Goal: Transaction & Acquisition: Purchase product/service

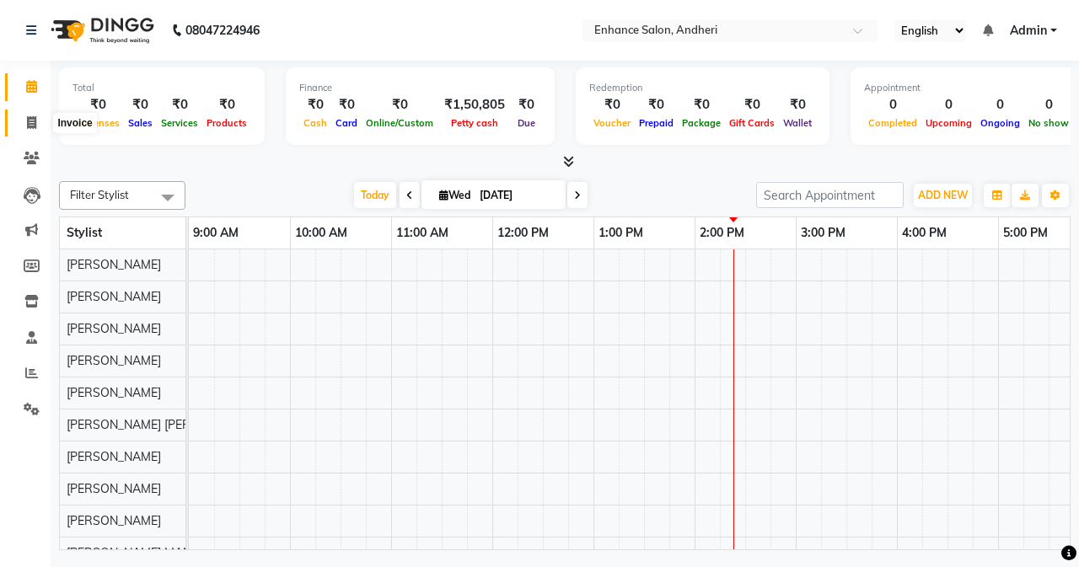
click at [34, 122] on icon at bounding box center [31, 122] width 9 height 13
select select "service"
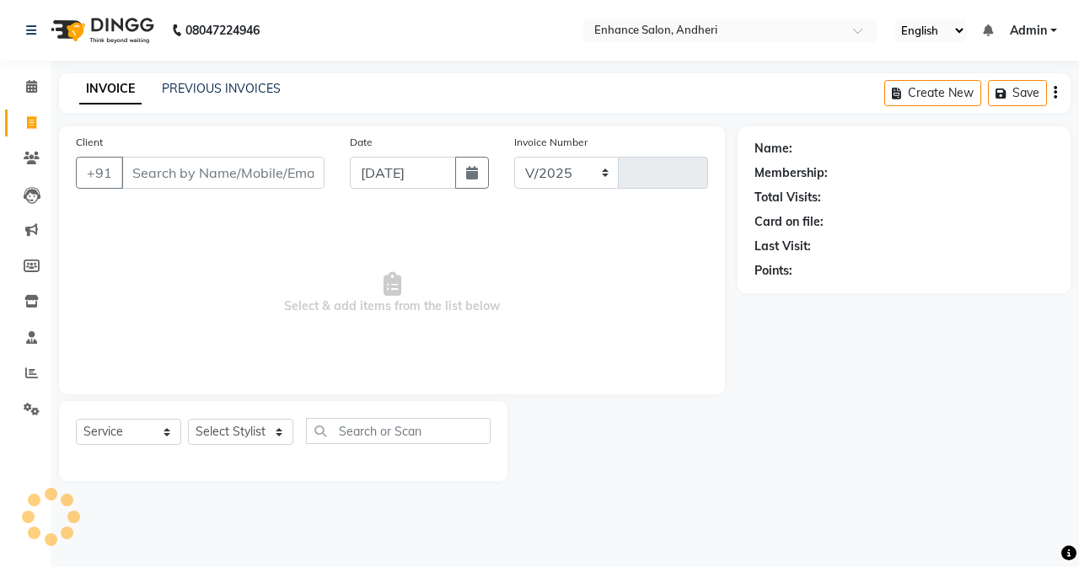
select select "7236"
type input "2711"
click at [215, 171] on input "Client" at bounding box center [222, 173] width 203 height 32
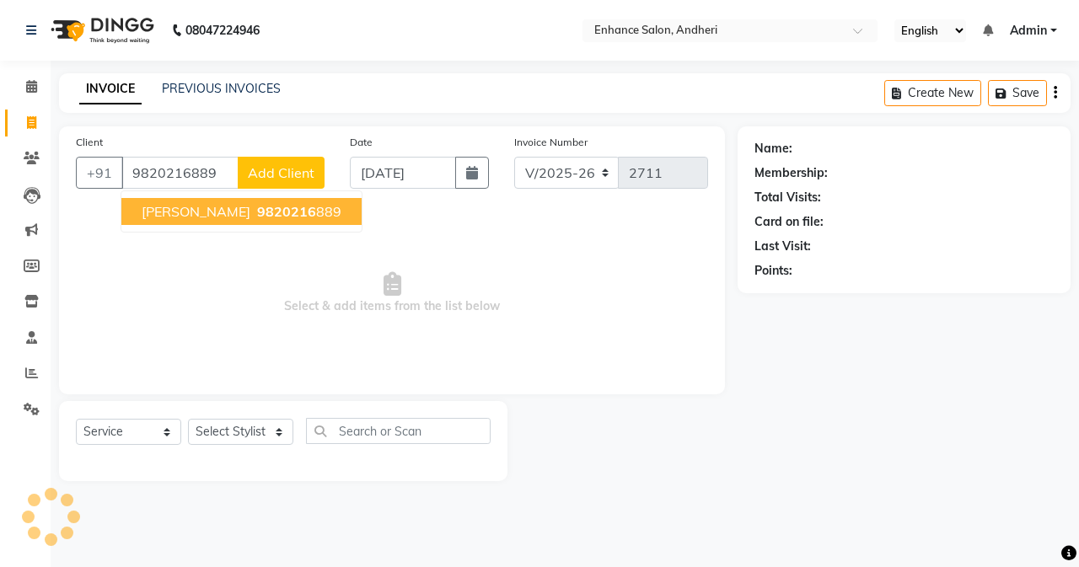
type input "9820216889"
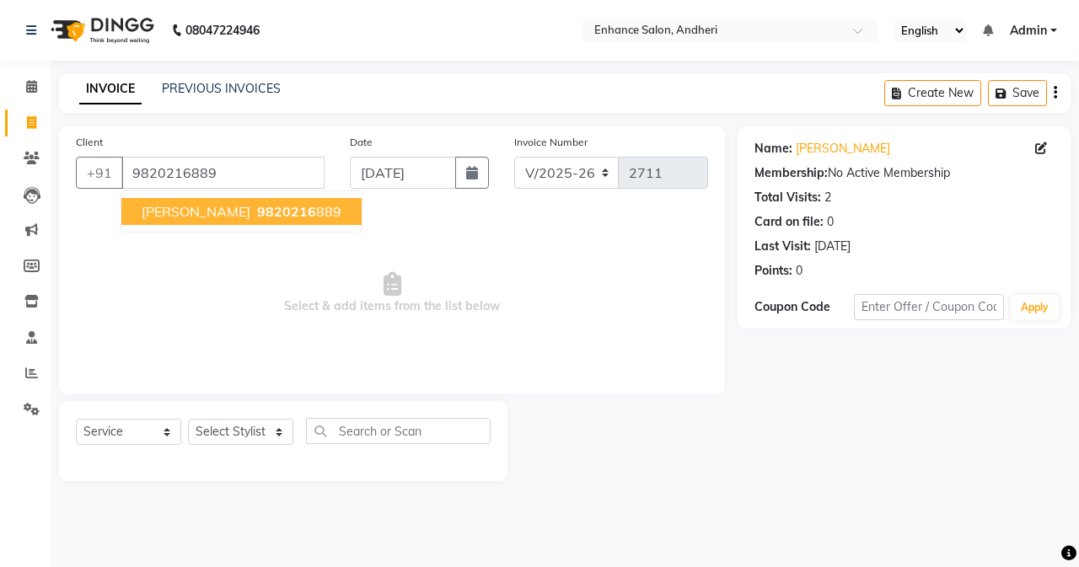
click at [223, 219] on span "[PERSON_NAME]" at bounding box center [196, 211] width 109 height 17
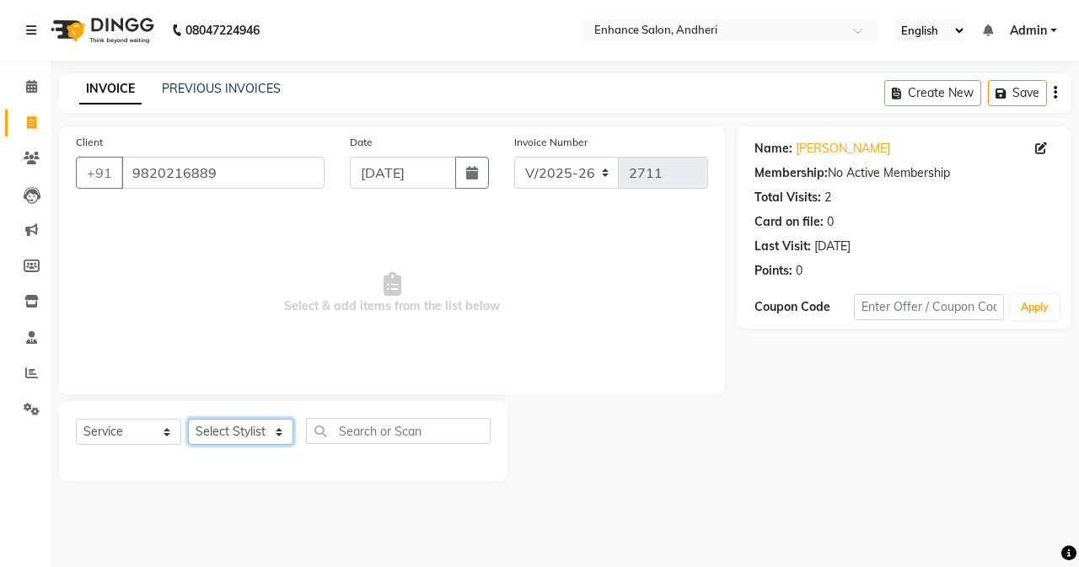
click at [239, 437] on select "Select Stylist Admin [PERSON_NAME] [PERSON_NAME] [PERSON_NAME] Manager [PERSON_…" at bounding box center [240, 432] width 105 height 26
select select "61732"
click at [188, 419] on select "Select Stylist Admin [PERSON_NAME] [PERSON_NAME] [PERSON_NAME] Manager [PERSON_…" at bounding box center [240, 432] width 105 height 26
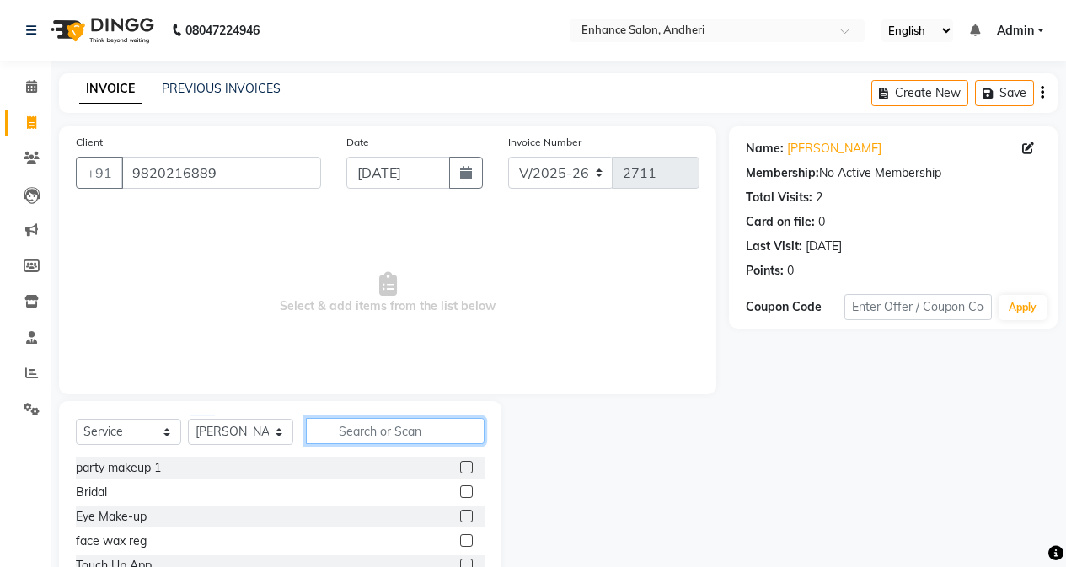
click at [397, 427] on input "text" at bounding box center [395, 431] width 179 height 26
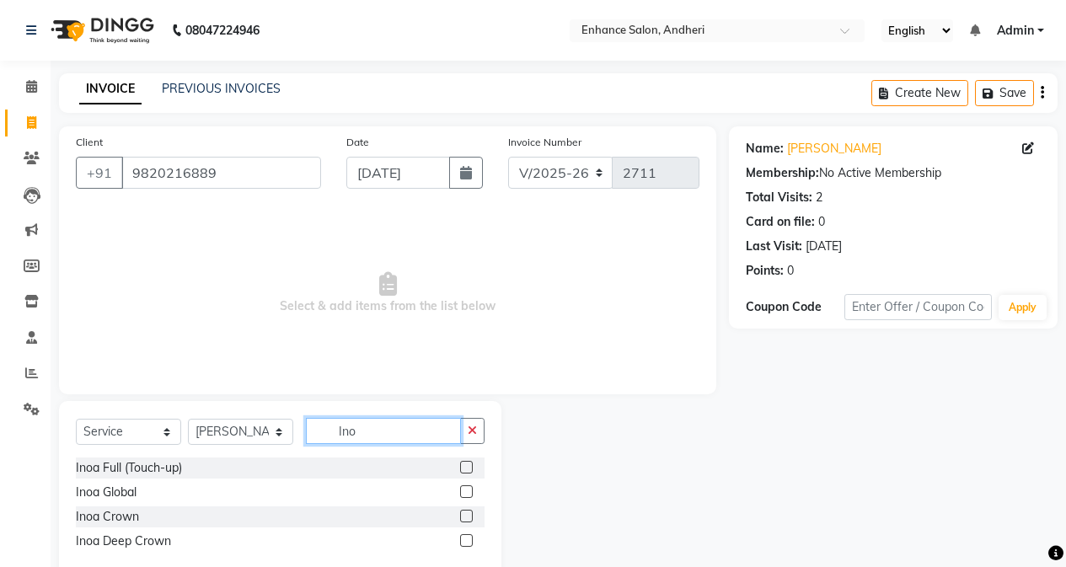
type input "Ino"
click at [464, 469] on label at bounding box center [466, 467] width 13 height 13
click at [464, 469] on input "checkbox" at bounding box center [465, 468] width 11 height 11
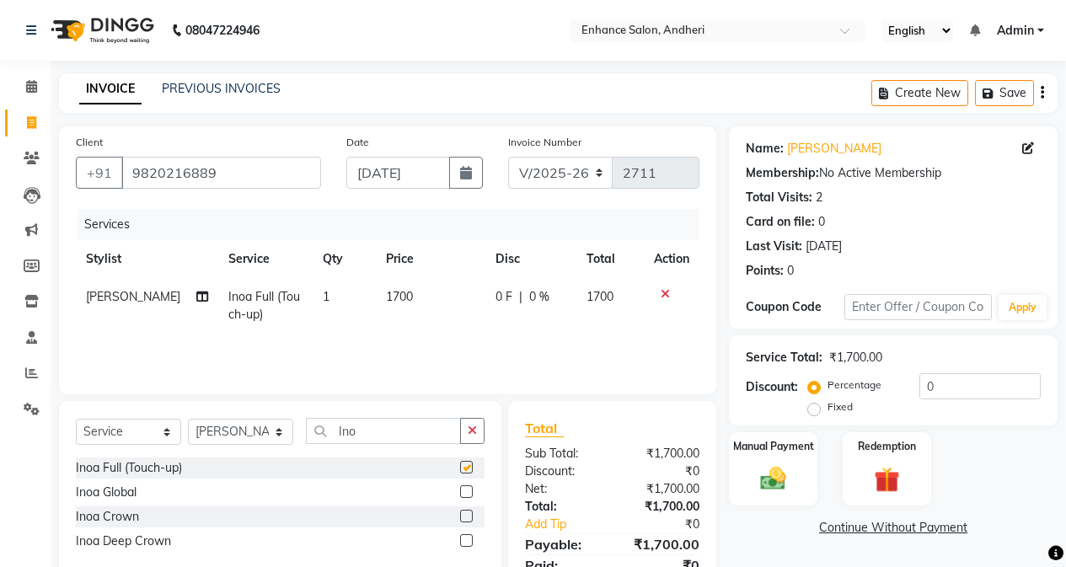
checkbox input "false"
click at [467, 429] on button "button" at bounding box center [472, 431] width 24 height 26
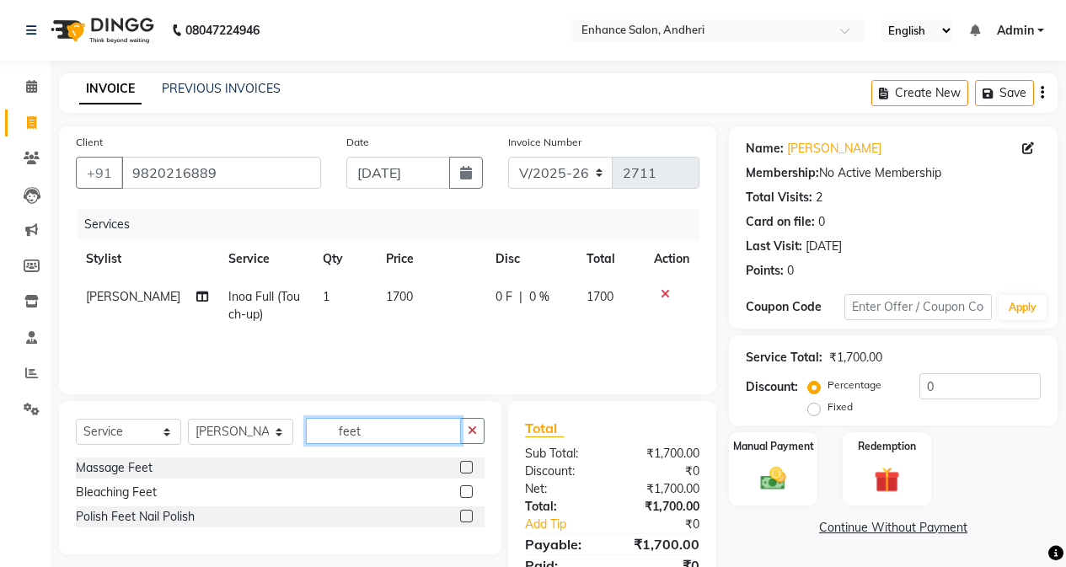
type input "feet"
click at [465, 474] on div at bounding box center [465, 470] width 11 height 18
click at [465, 464] on label at bounding box center [466, 467] width 13 height 13
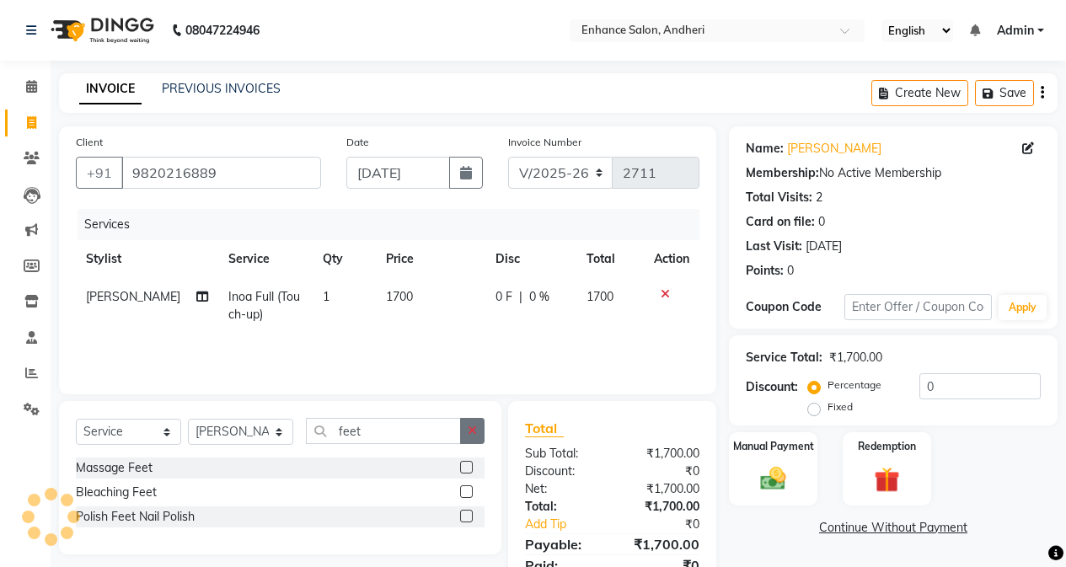
click at [465, 464] on input "checkbox" at bounding box center [465, 468] width 11 height 11
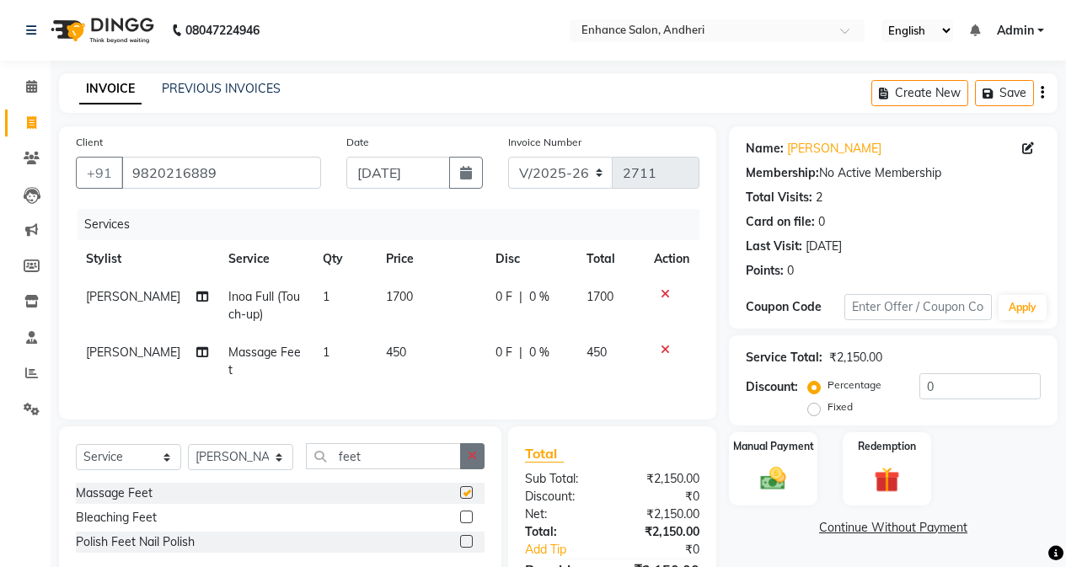
checkbox input "false"
click at [413, 352] on td "450" at bounding box center [431, 362] width 110 height 56
select select "61732"
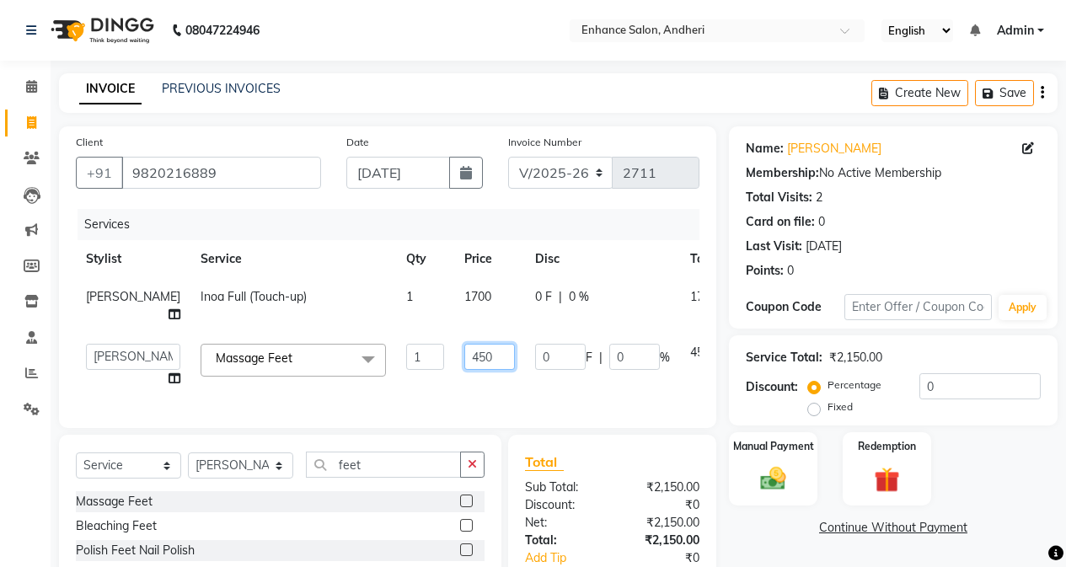
click at [474, 369] on input "450" at bounding box center [490, 357] width 51 height 26
type input "4"
type input "500"
click at [386, 496] on div "Select Service Product Membership Package Voucher Prepaid Gift Card Select Styl…" at bounding box center [280, 511] width 443 height 153
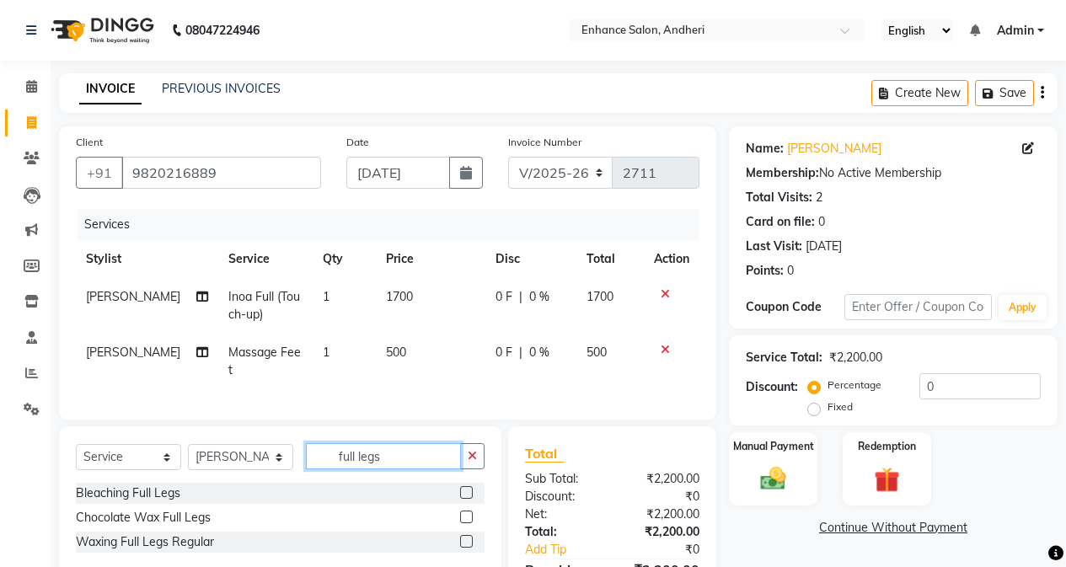
type input "full legs"
click at [470, 548] on label at bounding box center [466, 541] width 13 height 13
click at [470, 548] on input "checkbox" at bounding box center [465, 542] width 11 height 11
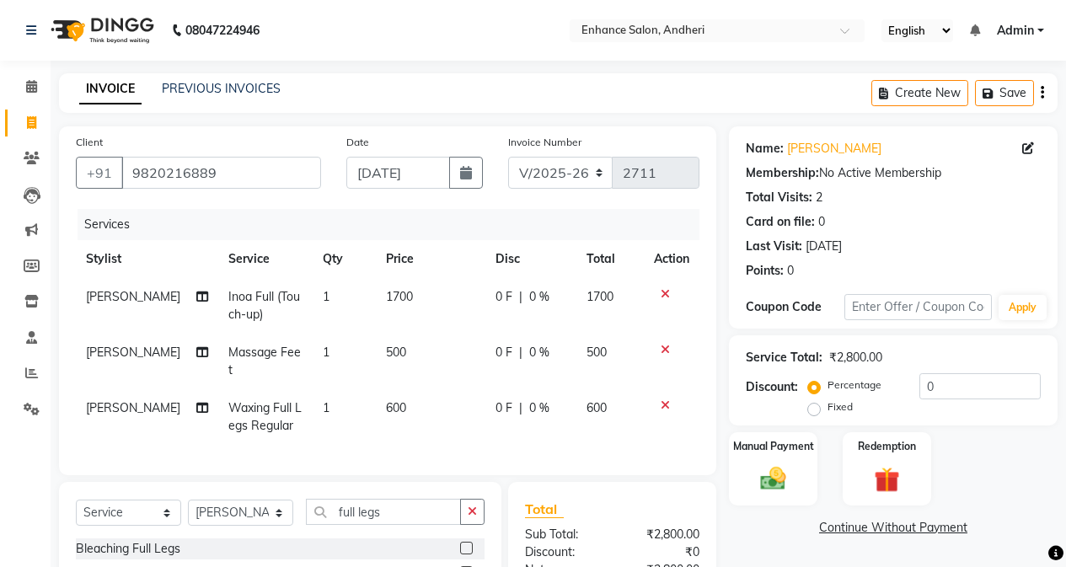
checkbox input "false"
click at [394, 525] on input "full legs" at bounding box center [383, 512] width 155 height 26
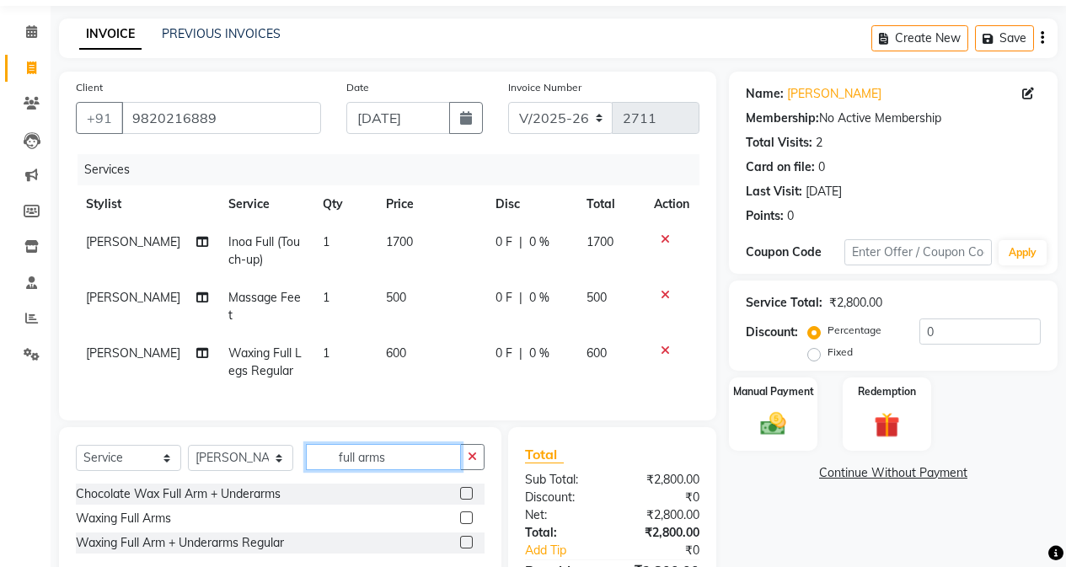
scroll to position [84, 0]
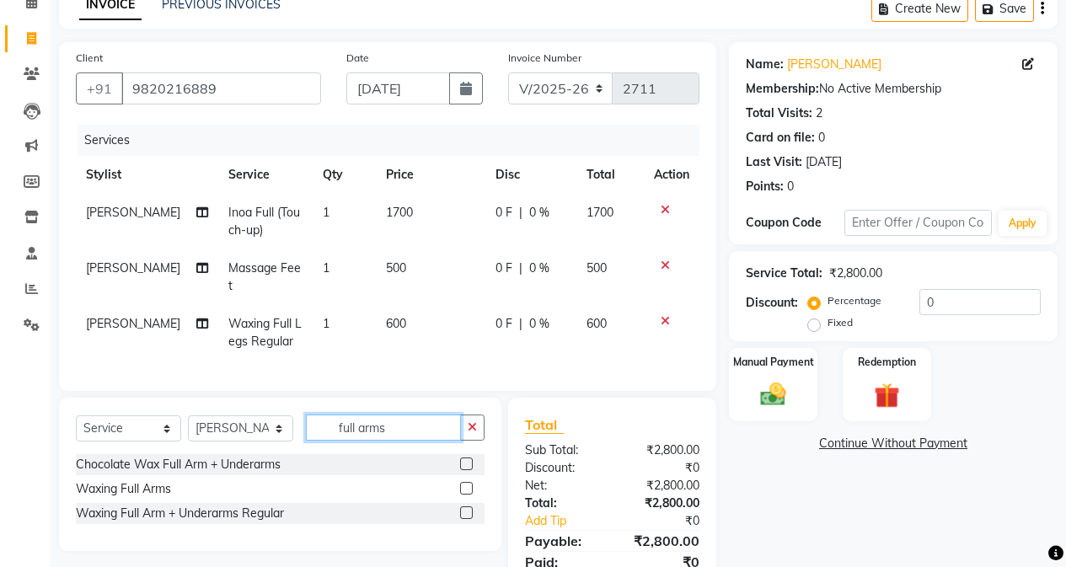
type input "full arms"
click at [465, 519] on label at bounding box center [466, 513] width 13 height 13
click at [465, 519] on input "checkbox" at bounding box center [465, 513] width 11 height 11
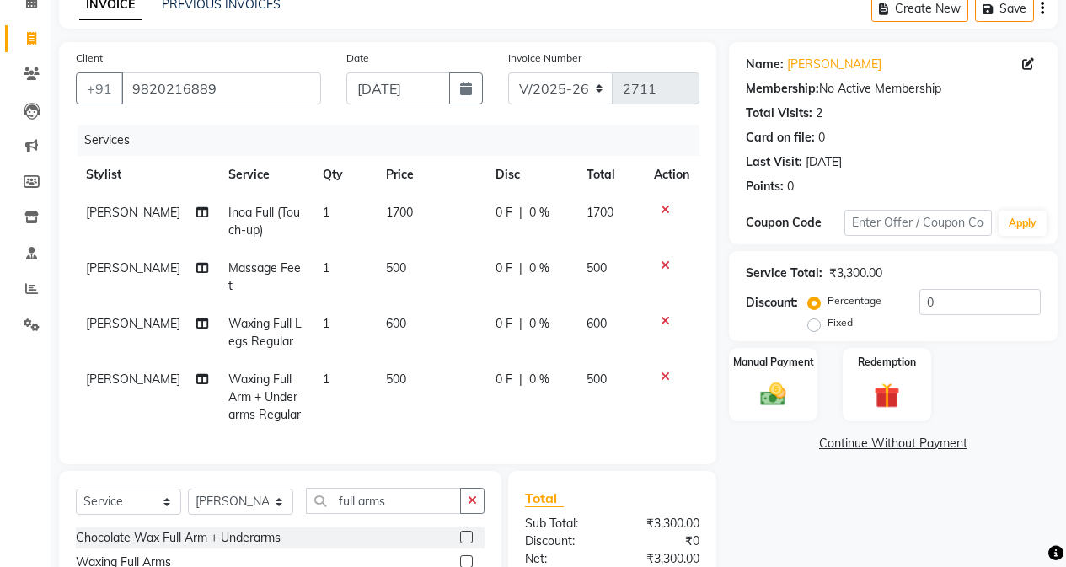
checkbox input "false"
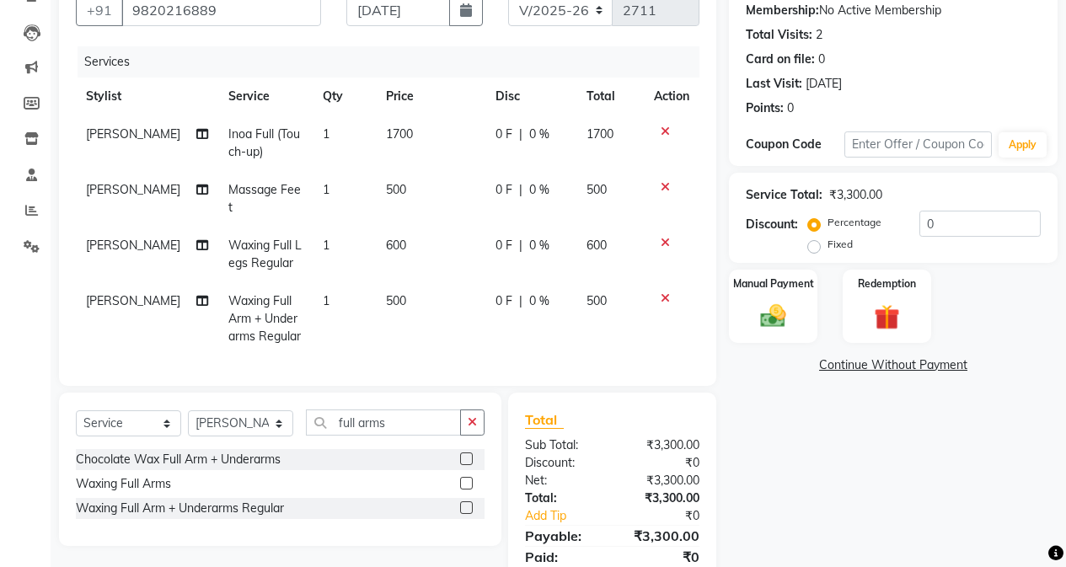
scroll to position [239, 0]
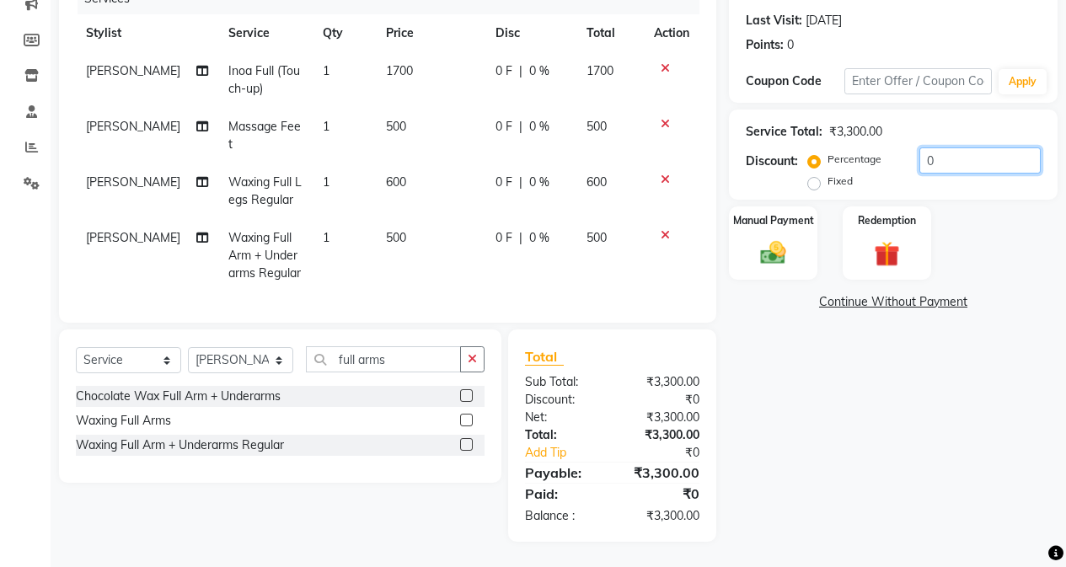
click at [921, 148] on input "0" at bounding box center [980, 161] width 121 height 26
type input "10"
drag, startPoint x: 928, startPoint y: 438, endPoint x: 924, endPoint y: 430, distance: 8.7
click at [929, 438] on div "Name: [PERSON_NAME] Membership: No Active Membership Total Visits: 2 Card on fi…" at bounding box center [899, 222] width 341 height 642
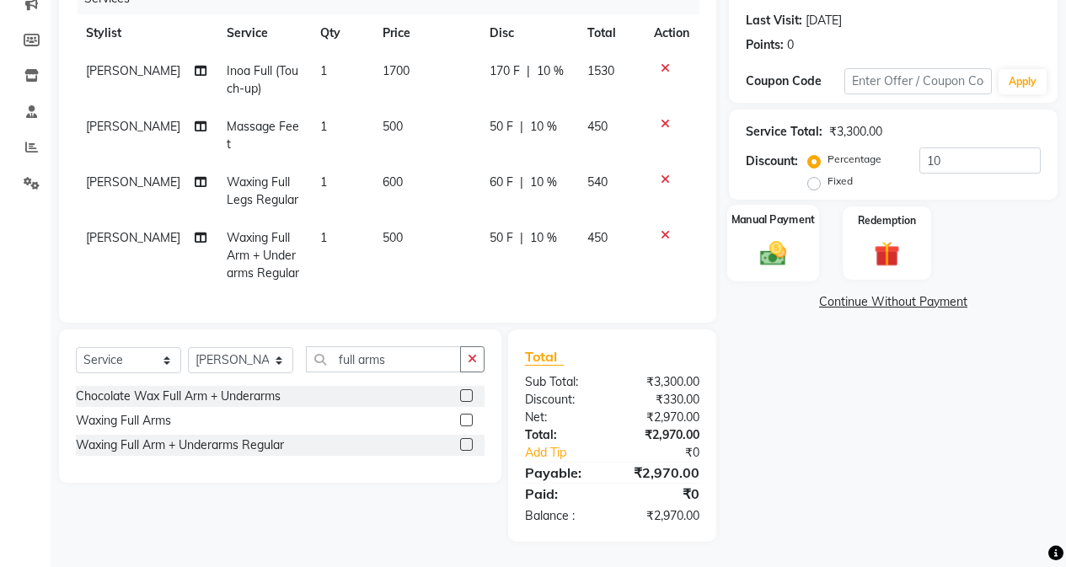
click at [789, 238] on img at bounding box center [773, 253] width 43 height 30
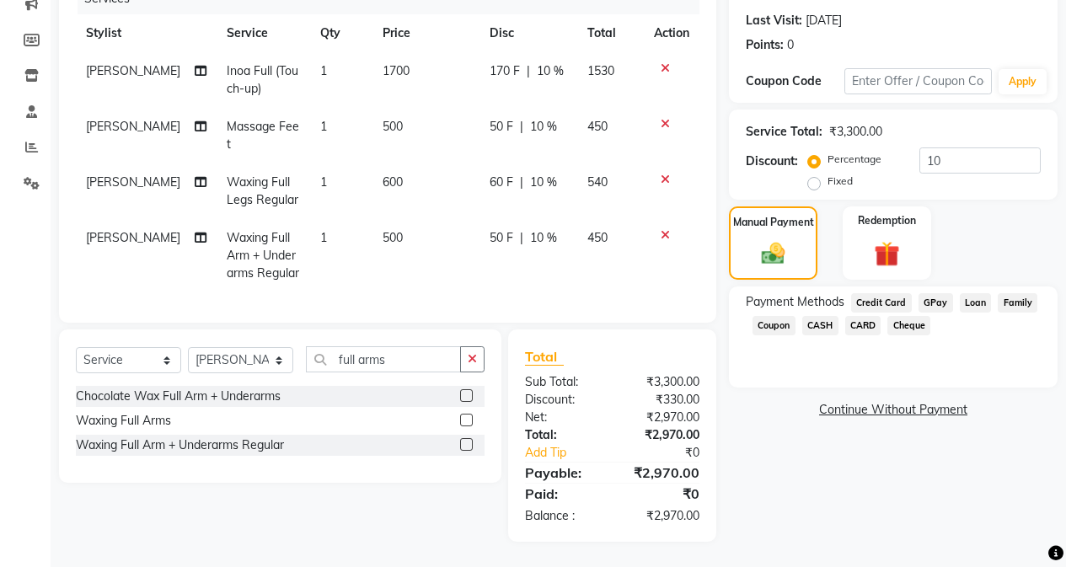
click at [820, 316] on span "CASH" at bounding box center [821, 325] width 36 height 19
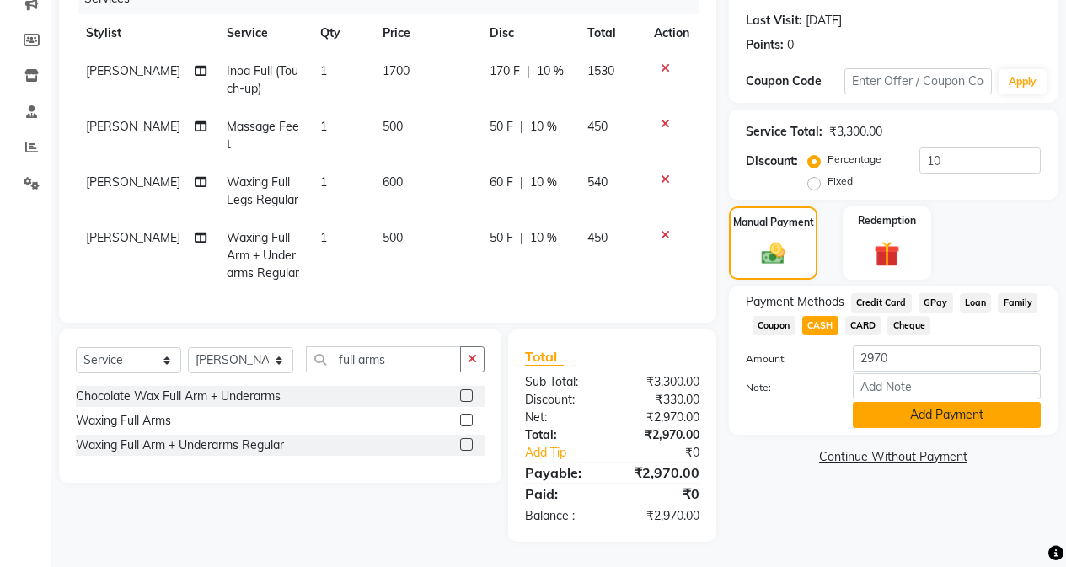
click at [905, 402] on button "Add Payment" at bounding box center [947, 415] width 188 height 26
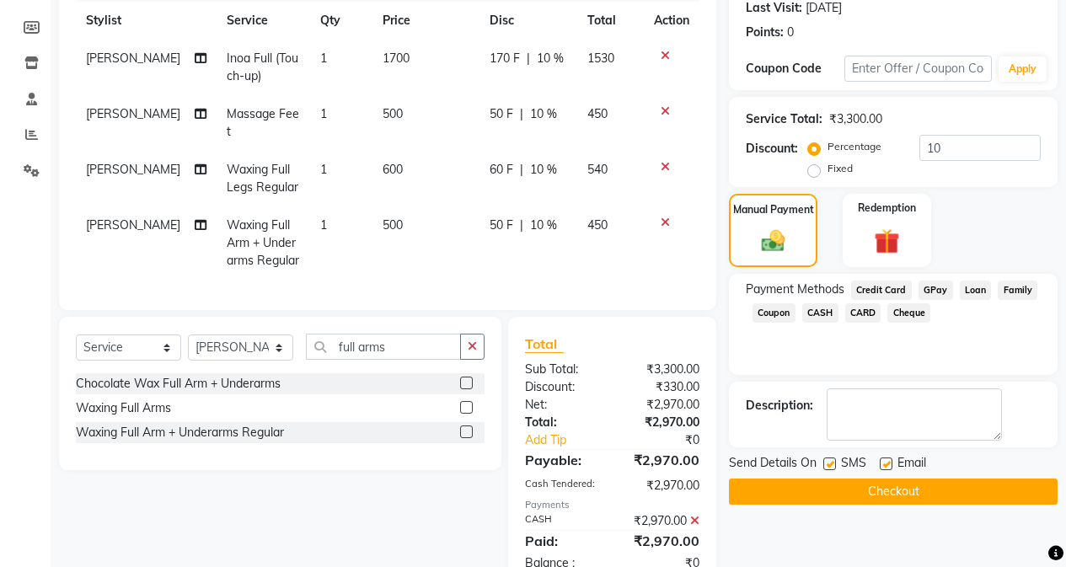
click at [885, 497] on button "Checkout" at bounding box center [893, 492] width 329 height 26
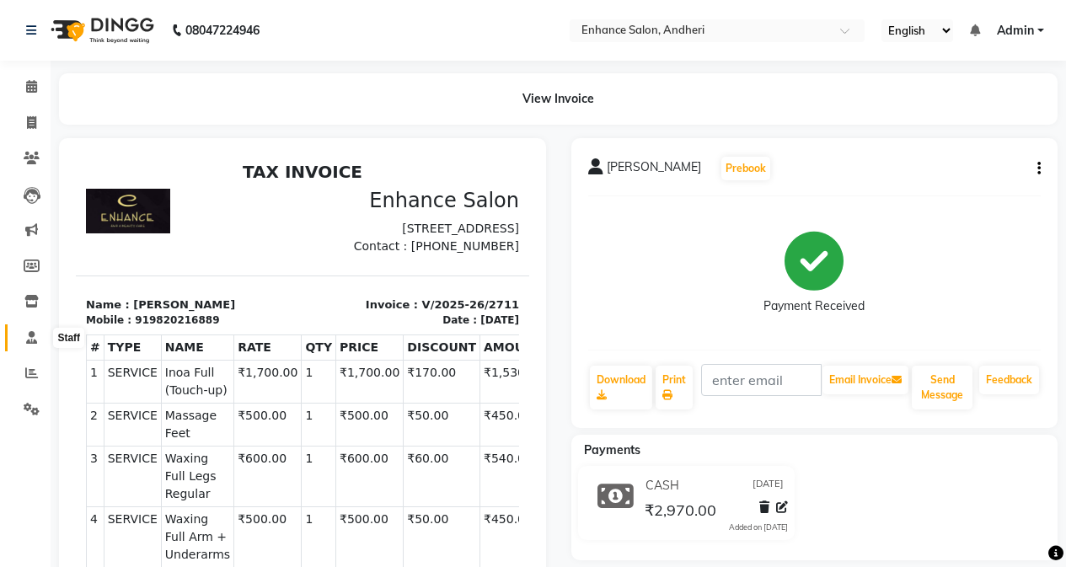
click at [30, 337] on icon at bounding box center [31, 337] width 11 height 13
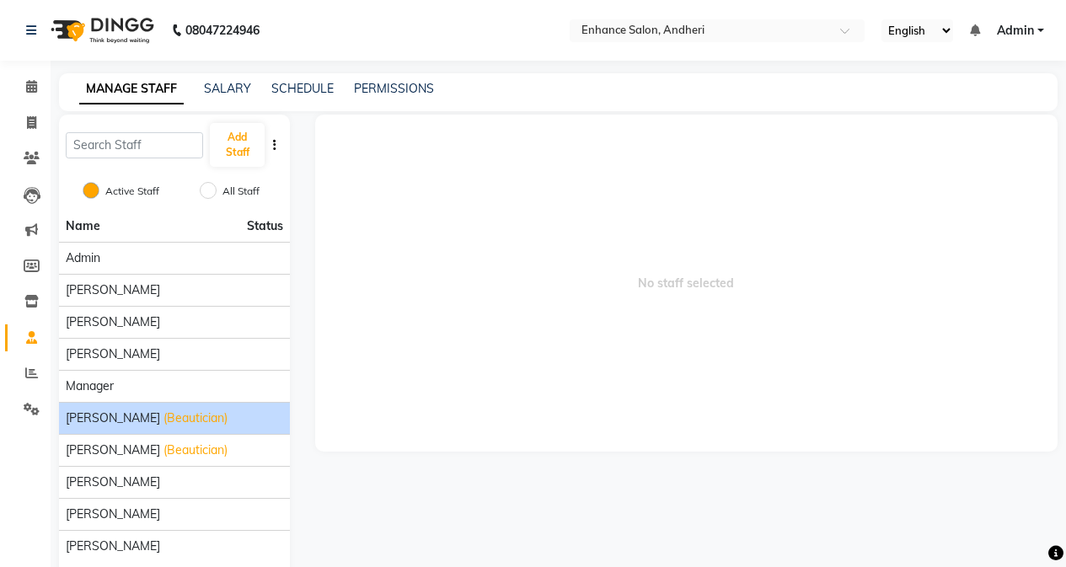
click at [137, 418] on span "[PERSON_NAME]" at bounding box center [113, 419] width 94 height 18
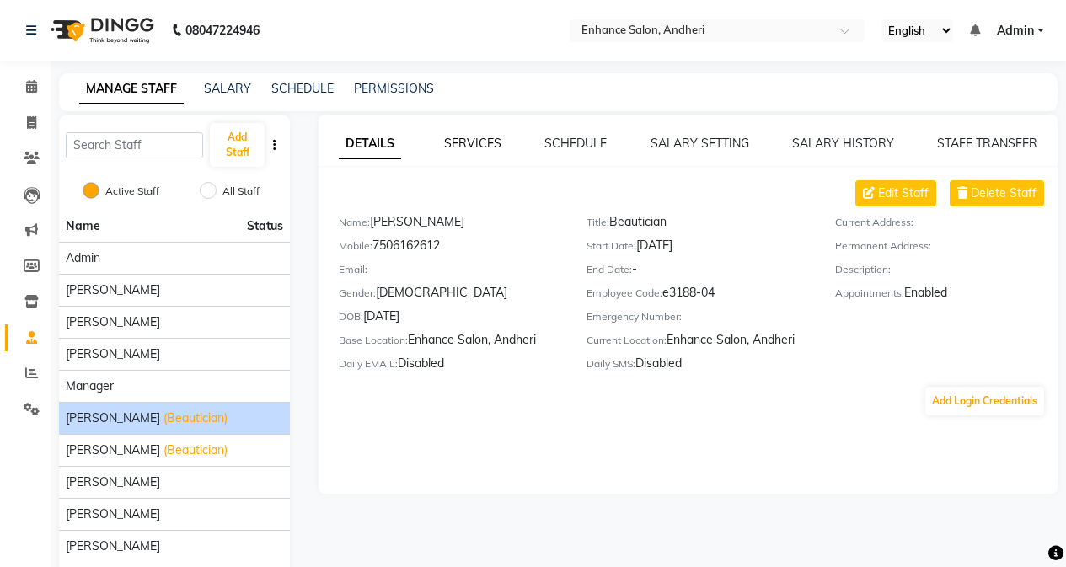
click at [467, 145] on link "SERVICES" at bounding box center [472, 143] width 57 height 15
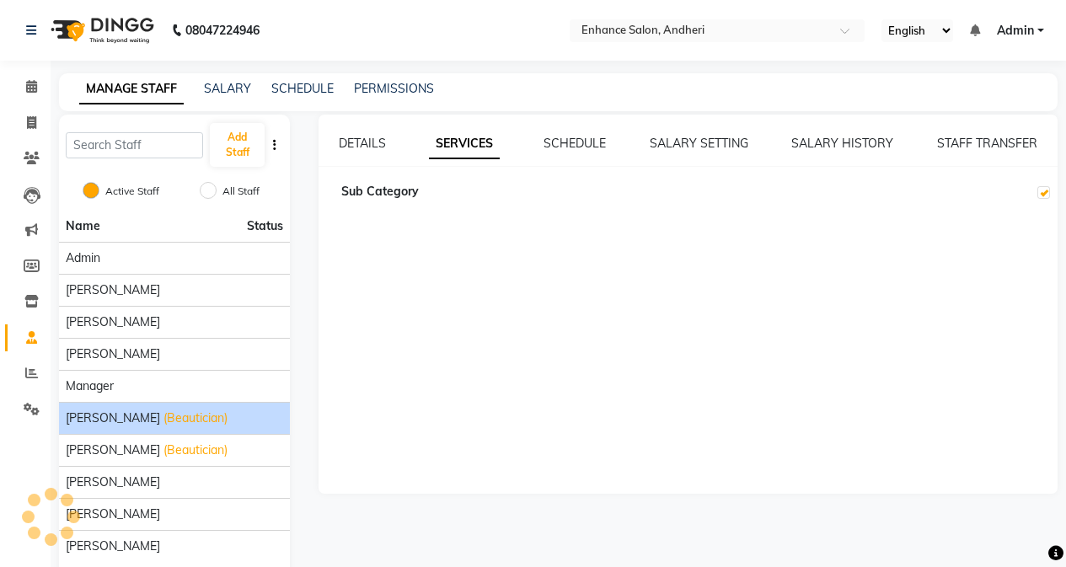
checkbox input "true"
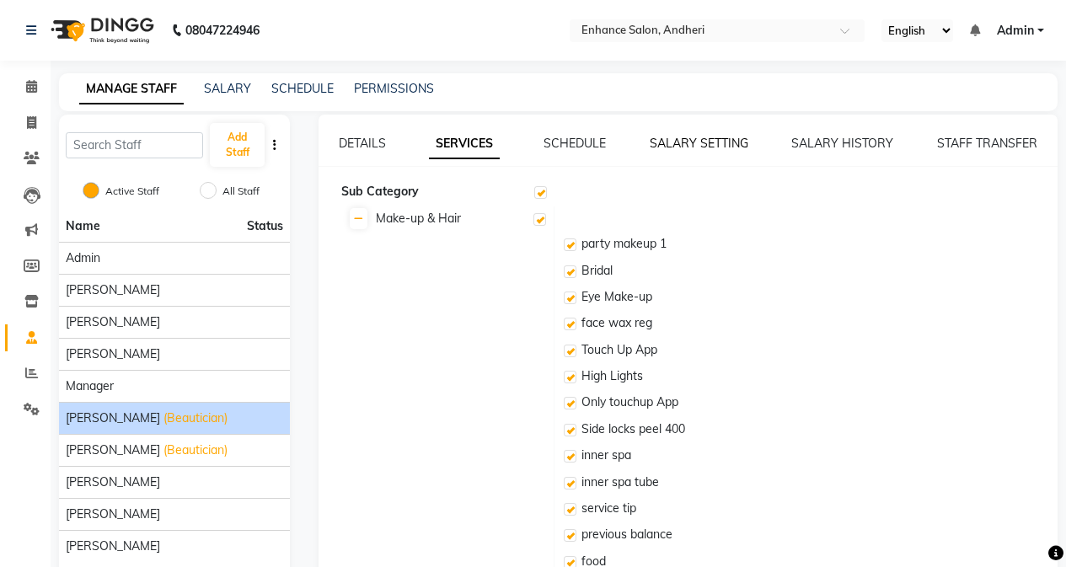
click at [705, 148] on link "SALARY SETTING" at bounding box center [699, 143] width 99 height 15
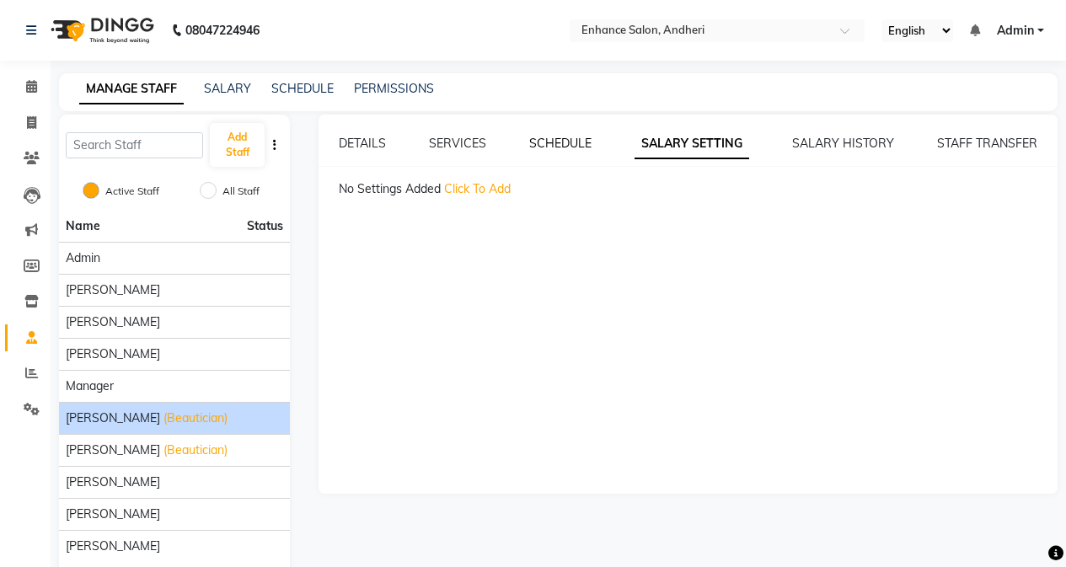
click at [564, 142] on link "SCHEDULE" at bounding box center [560, 143] width 62 height 15
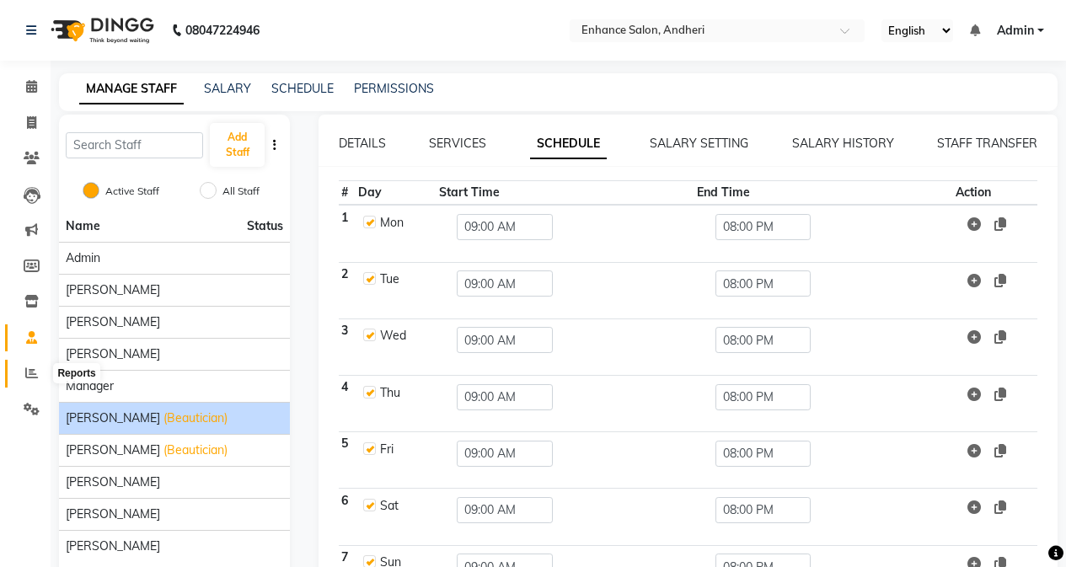
click at [35, 368] on icon at bounding box center [31, 373] width 13 height 13
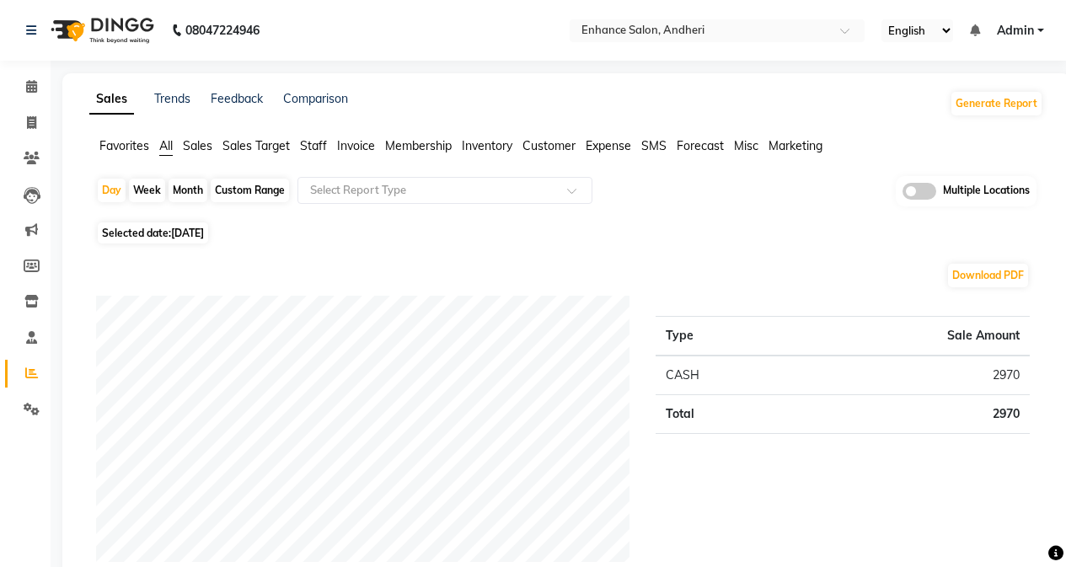
click at [185, 188] on div "Month" at bounding box center [188, 191] width 39 height 24
select select "9"
select select "2025"
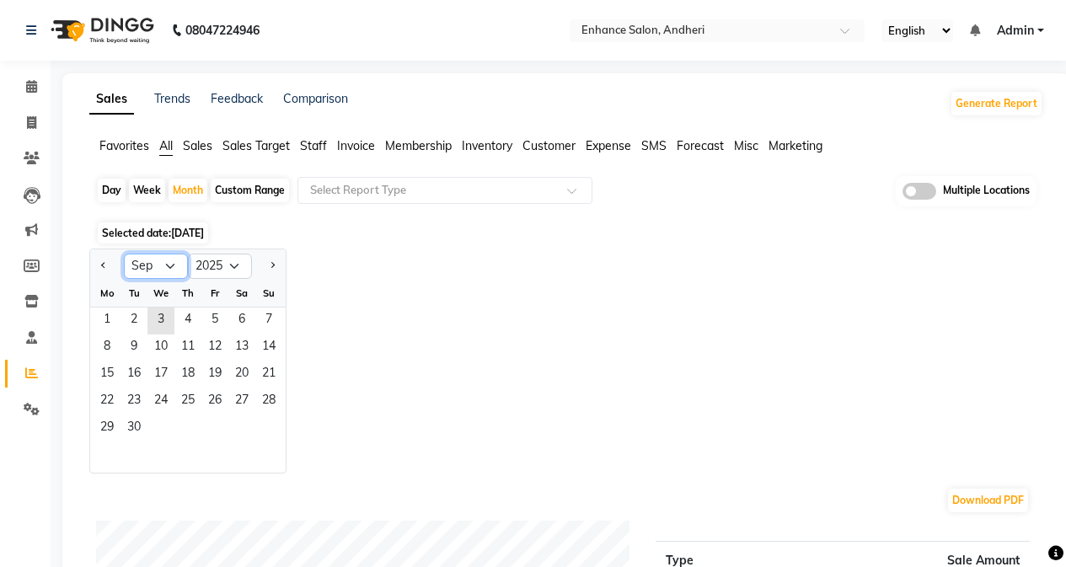
click at [165, 263] on select "Jan Feb Mar Apr May Jun [DATE] Aug Sep Oct Nov Dec" at bounding box center [156, 266] width 64 height 25
select select "8"
click at [124, 254] on select "Jan Feb Mar Apr May Jun [DATE] Aug Sep Oct Nov Dec" at bounding box center [156, 266] width 64 height 25
click at [214, 317] on span "1" at bounding box center [214, 321] width 27 height 27
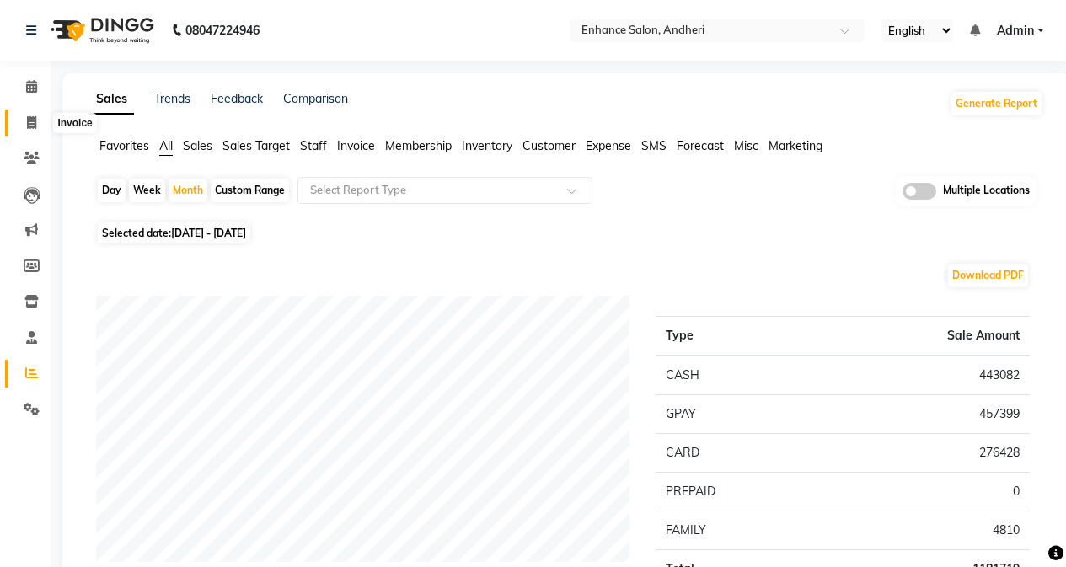
click at [31, 120] on icon at bounding box center [31, 122] width 9 height 13
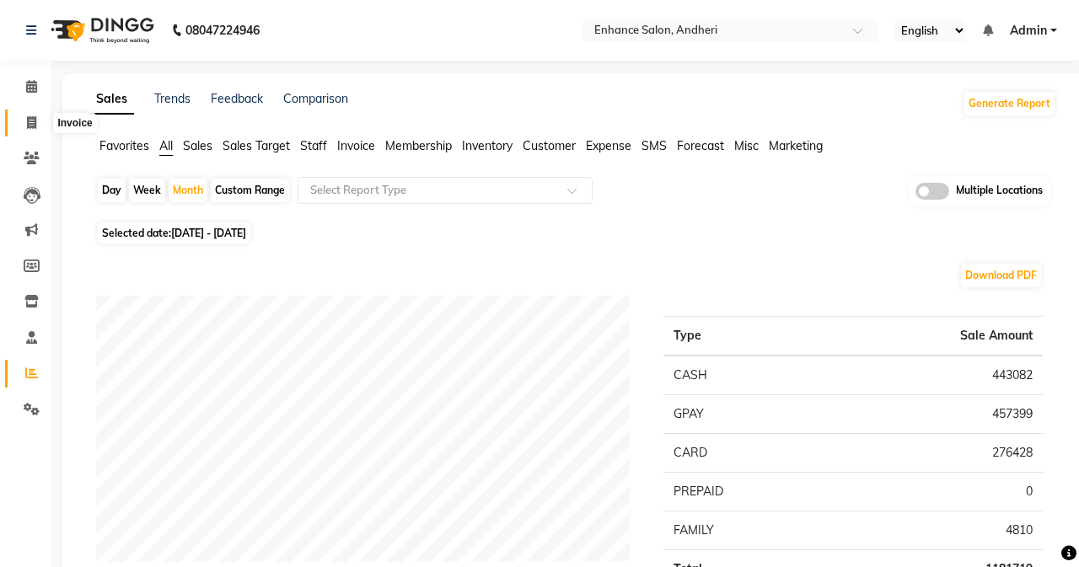
select select "service"
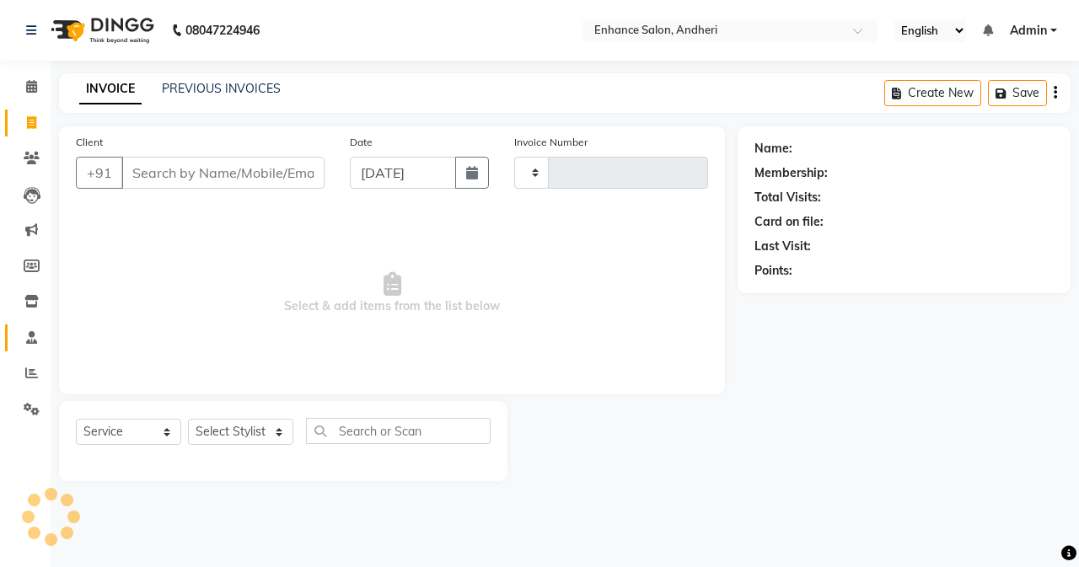
type input "2712"
select select "7236"
